Goal: Go to known website: Access a specific website the user already knows

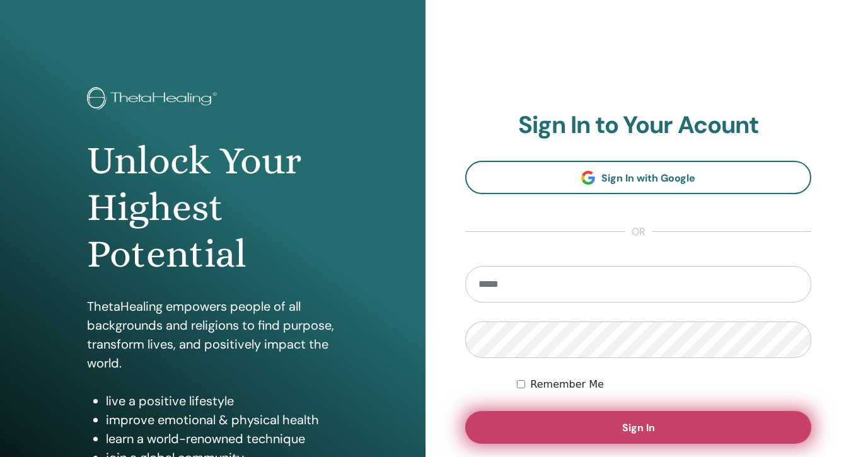
type input "**********"
click at [601, 420] on button "Sign In" at bounding box center [638, 427] width 346 height 33
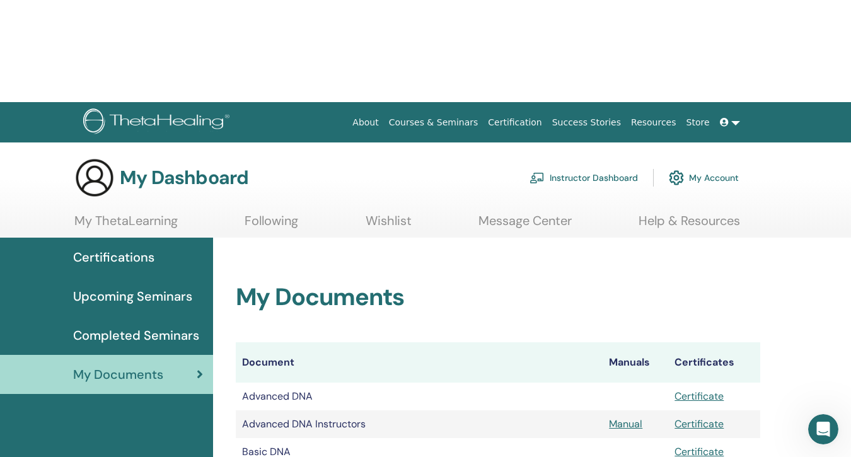
click at [710, 111] on link "Store" at bounding box center [698, 122] width 33 height 23
